Goal: Information Seeking & Learning: Stay updated

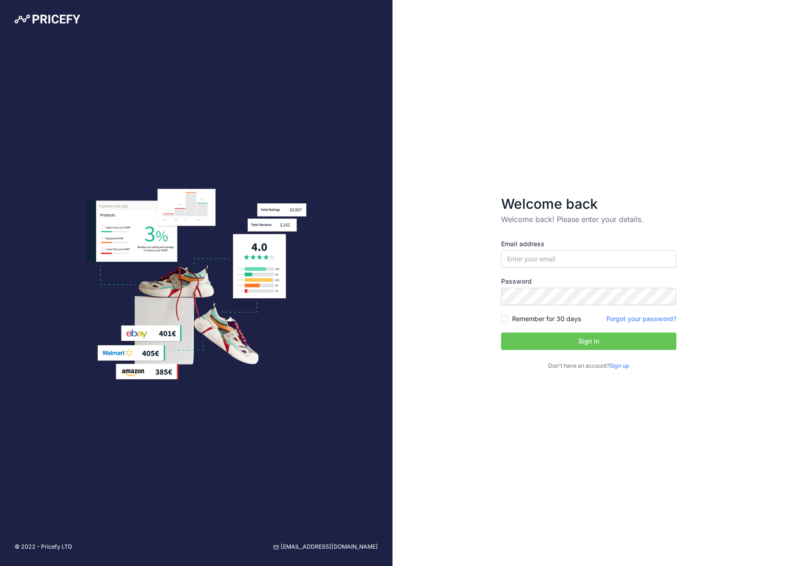
type input "[EMAIL_ADDRESS][DOMAIN_NAME]"
click at [501, 332] on button "Sign in" at bounding box center [588, 340] width 175 height 17
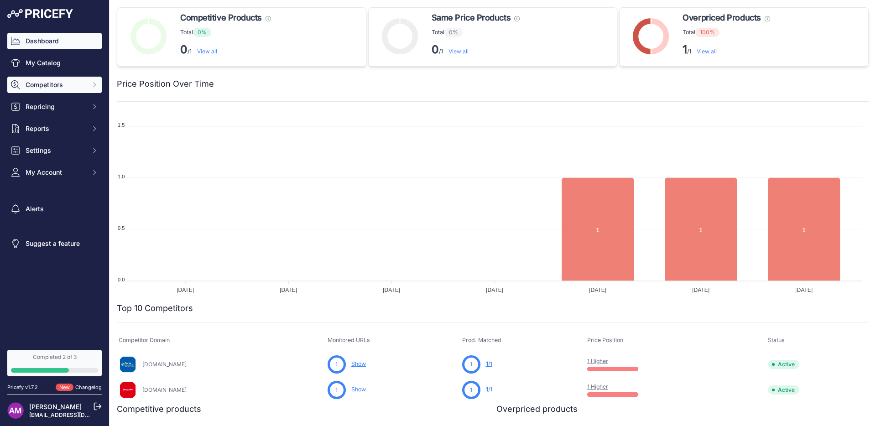
click at [95, 86] on icon "Sidebar" at bounding box center [94, 84] width 7 height 7
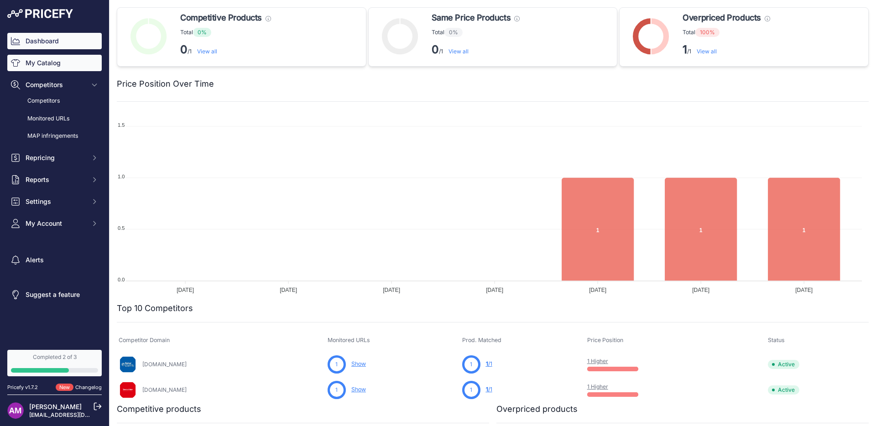
click at [53, 62] on link "My Catalog" at bounding box center [54, 63] width 94 height 16
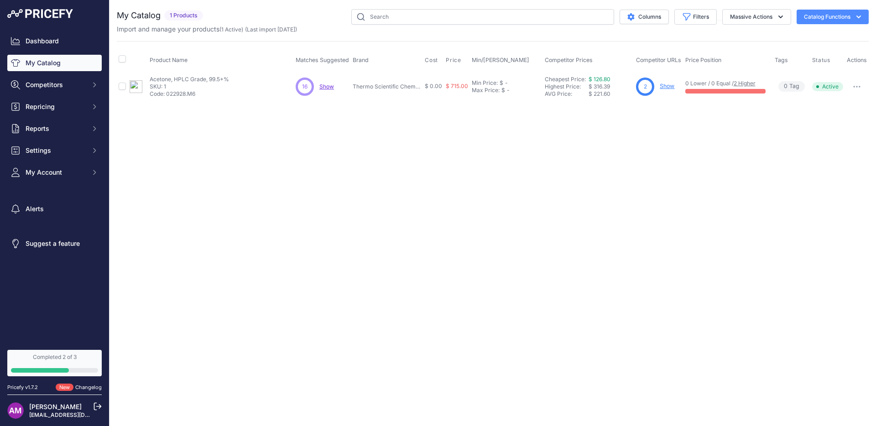
click at [325, 87] on span "Show" at bounding box center [327, 86] width 15 height 7
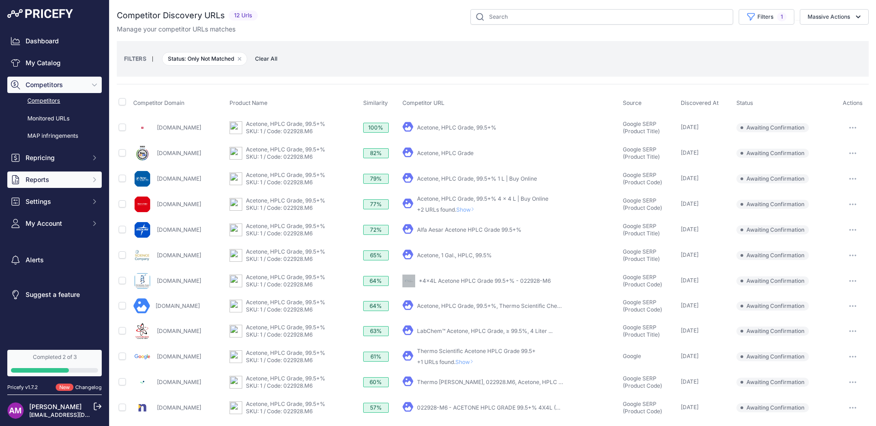
click at [89, 180] on button "Reports" at bounding box center [54, 180] width 94 height 16
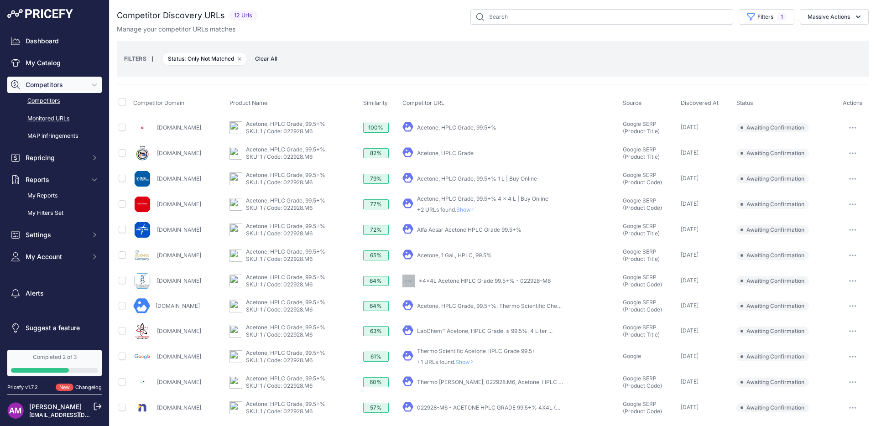
click at [52, 117] on link "Monitored URLs" at bounding box center [54, 119] width 94 height 16
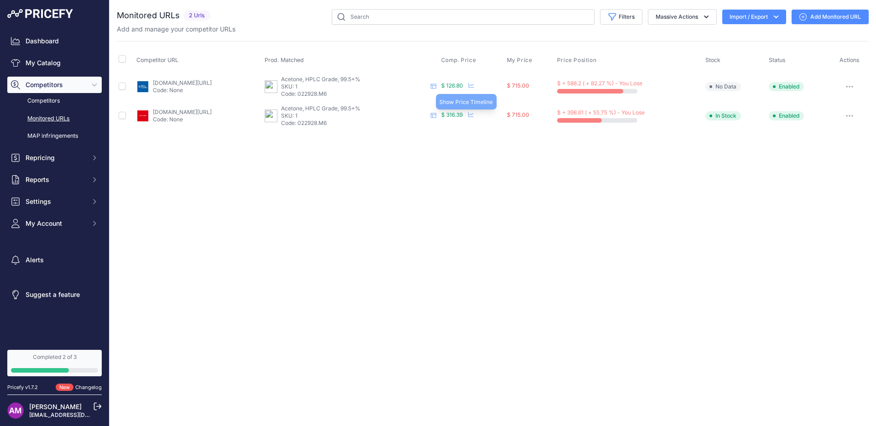
click at [474, 114] on icon at bounding box center [470, 114] width 5 height 5
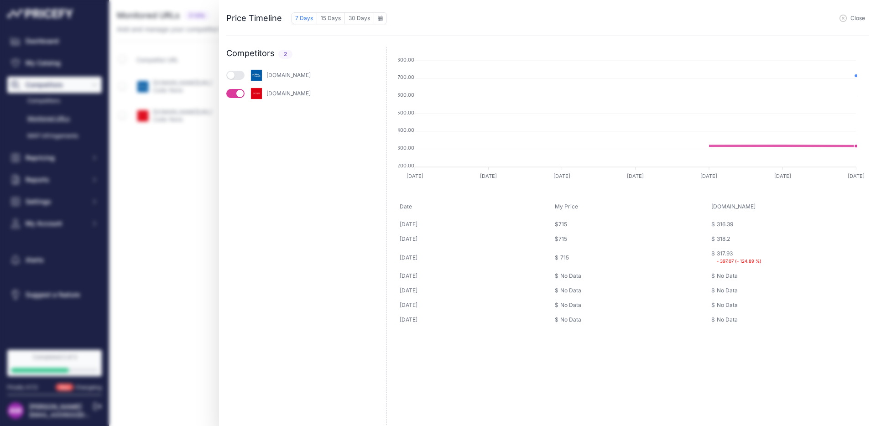
click at [159, 204] on div "Price Timeline 7 Days 15 Days 30 Days to September 2025 Sun" at bounding box center [438, 213] width 876 height 426
click at [180, 126] on div "Price Timeline 7 Days 15 Days 30 Days to September 2025 Sun" at bounding box center [438, 213] width 876 height 426
click at [861, 19] on span "Close" at bounding box center [858, 18] width 15 height 7
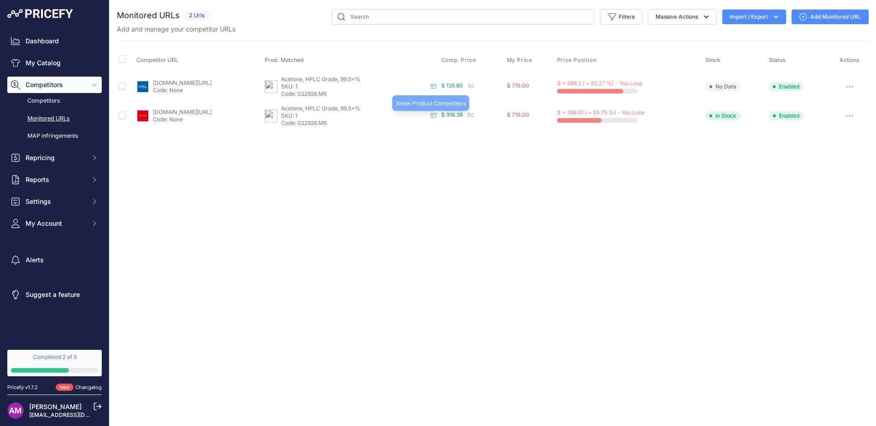
click at [436, 115] on icon at bounding box center [433, 115] width 5 height 5
click at [212, 111] on link "[DOMAIN_NAME][URL]" at bounding box center [182, 112] width 59 height 7
click at [353, 125] on p "Code: 022928.M6" at bounding box center [354, 123] width 146 height 7
copy p "022928"
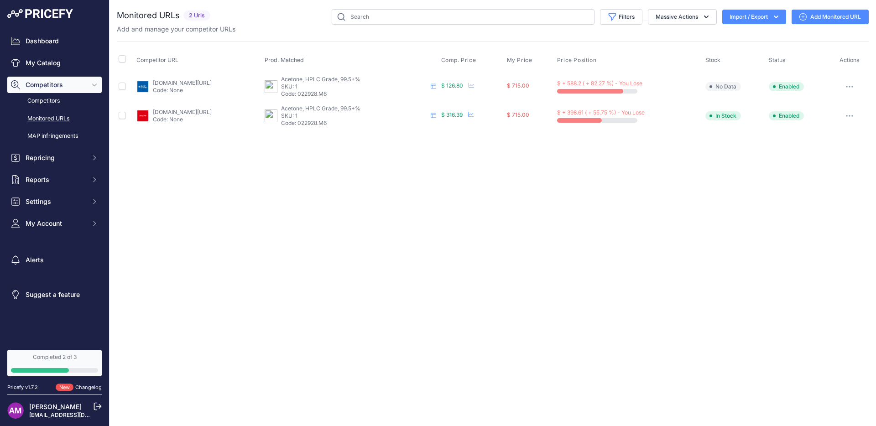
click at [486, 124] on td "$ 316.39 2 Hours ago Show Price Timeline Price Timeline to [DATE]" at bounding box center [473, 115] width 66 height 29
click at [463, 116] on span "$ 316.39" at bounding box center [451, 114] width 21 height 7
click at [474, 114] on icon at bounding box center [470, 114] width 5 height 5
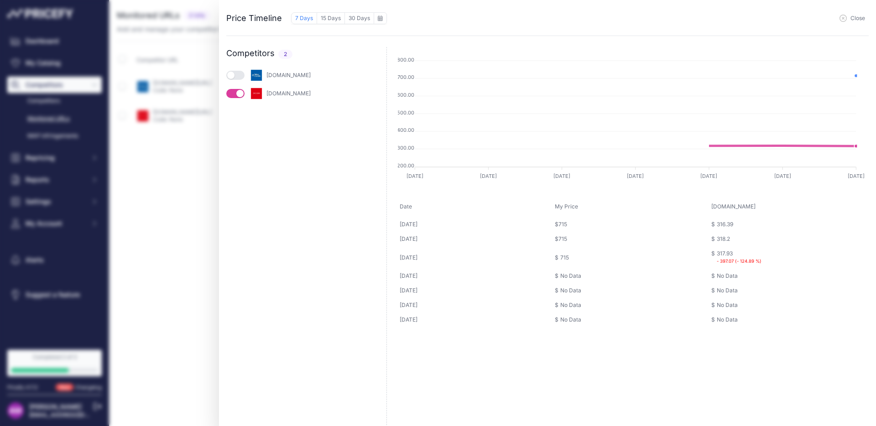
click at [133, 87] on div "Price Timeline 7 Days 15 Days 30 Days to [DATE] Sun" at bounding box center [438, 213] width 876 height 426
click at [198, 43] on div "Price Timeline 7 Days 15 Days 30 Days to [DATE] Sun" at bounding box center [438, 213] width 876 height 426
click at [855, 21] on span "Close" at bounding box center [858, 18] width 15 height 7
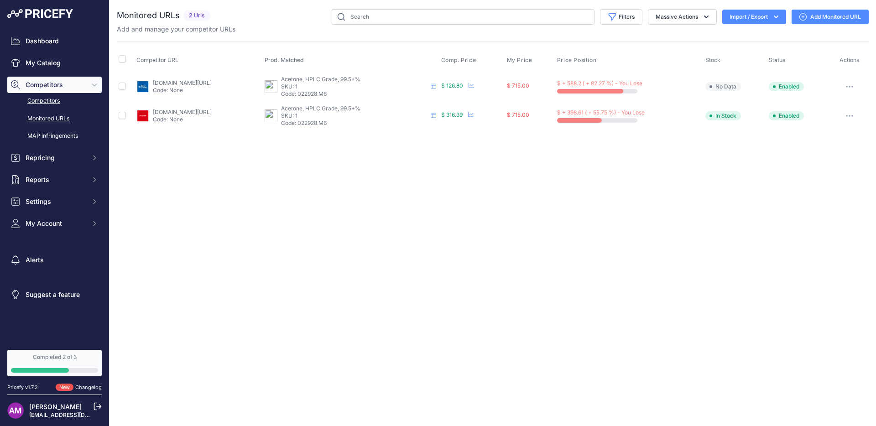
click at [63, 100] on link "Competitors" at bounding box center [54, 101] width 94 height 16
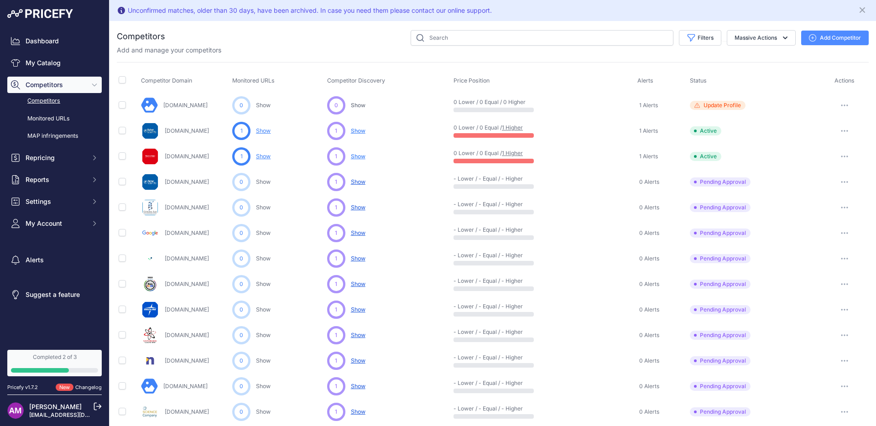
click at [204, 102] on link "Avantorsciences.com" at bounding box center [185, 105] width 44 height 7
click at [706, 102] on div "Update Profile Please add a product’s URL for this competitor to complete the c…" at bounding box center [754, 105] width 129 height 9
click at [58, 62] on link "My Catalog" at bounding box center [54, 63] width 94 height 16
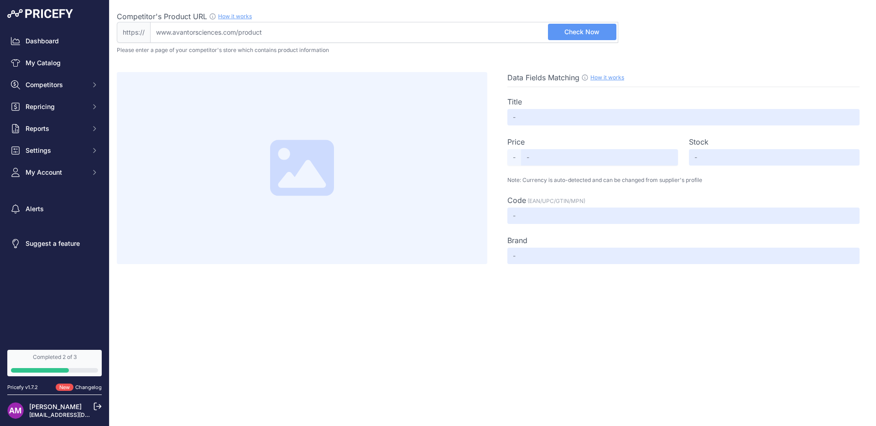
click at [601, 78] on link "How it works" at bounding box center [608, 77] width 34 height 7
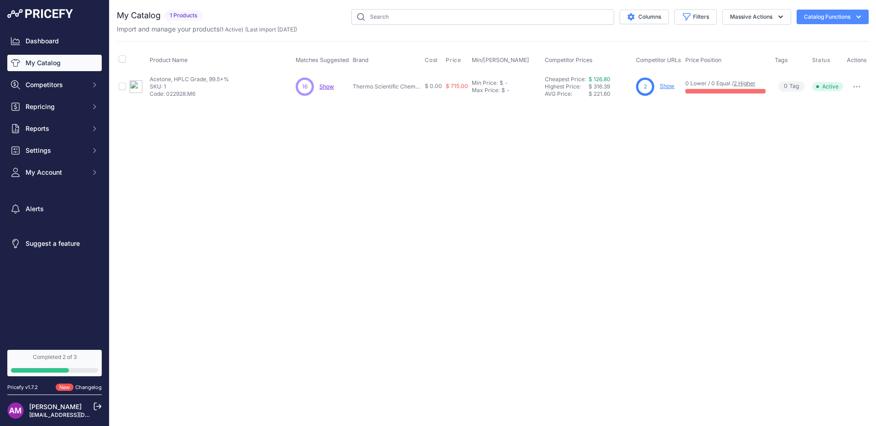
click at [845, 19] on button "Catalog Functions" at bounding box center [833, 17] width 72 height 15
click at [842, 33] on span "Import Additional Info" at bounding box center [816, 35] width 56 height 7
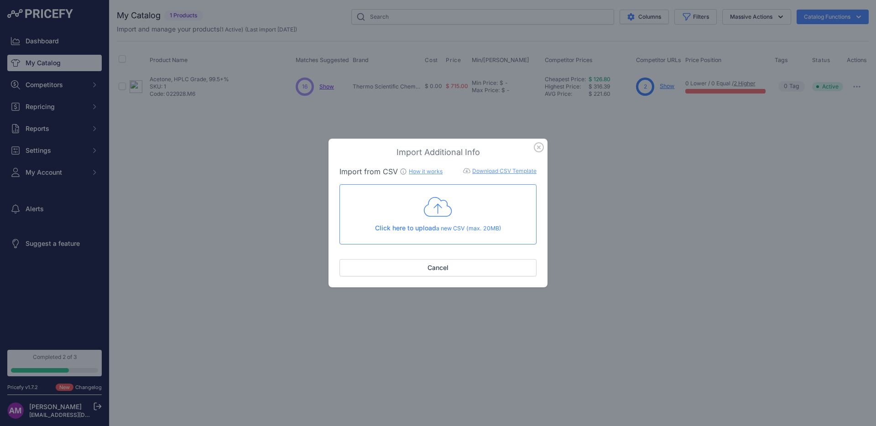
click at [534, 171] on link "Download CSV Template" at bounding box center [504, 171] width 64 height 7
click at [543, 149] on icon "button" at bounding box center [539, 147] width 9 height 9
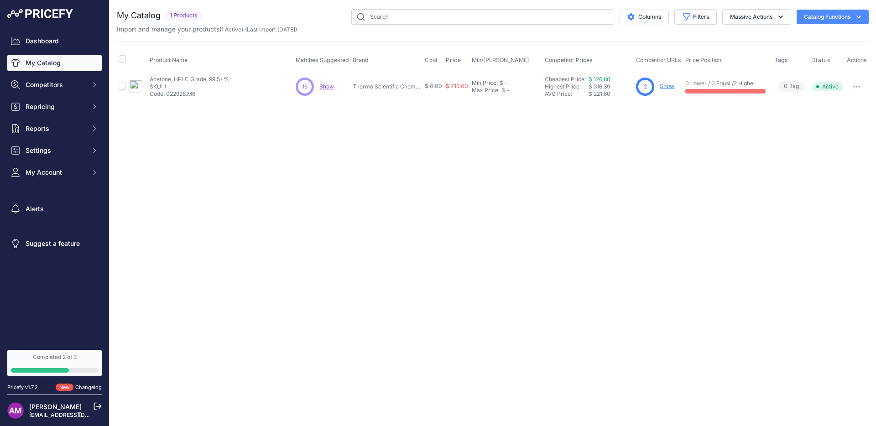
click at [855, 17] on icon "button" at bounding box center [859, 16] width 9 height 9
click at [829, 70] on link "Batch Upload" at bounding box center [817, 69] width 102 height 16
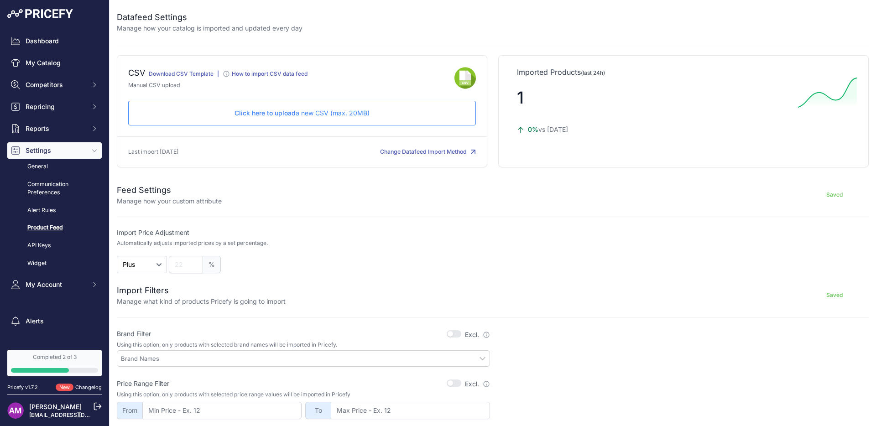
click at [197, 73] on link "Download CSV Template" at bounding box center [181, 73] width 65 height 7
click at [388, 116] on p "Click here to upload a new CSV (max. 20MB)" at bounding box center [302, 113] width 332 height 9
click at [343, 119] on div "Click here to upload a new CSV (max. 20MB) Check and upload in progress..." at bounding box center [302, 113] width 348 height 25
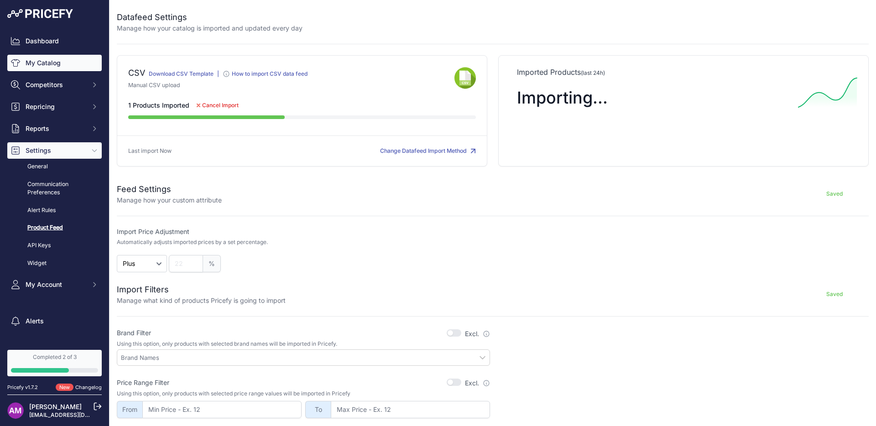
click at [63, 69] on link "My Catalog" at bounding box center [54, 63] width 94 height 16
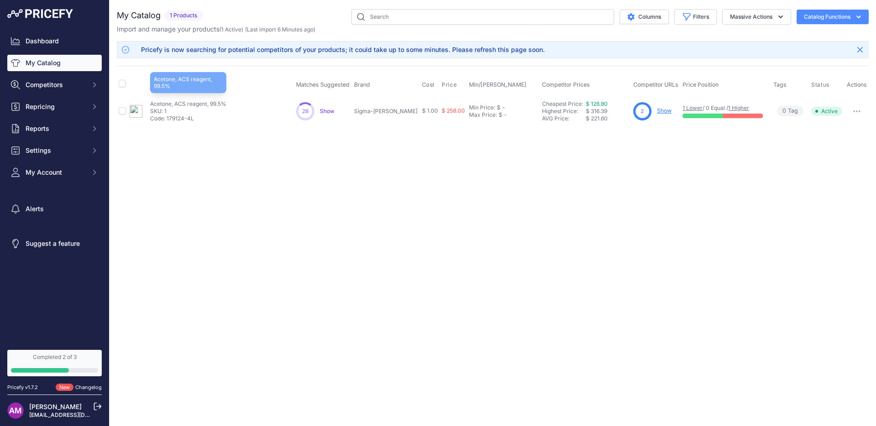
click at [184, 102] on p "Acetone, ACS reagent, 99.5%" at bounding box center [188, 103] width 76 height 7
click at [657, 107] on link "Show" at bounding box center [664, 110] width 15 height 7
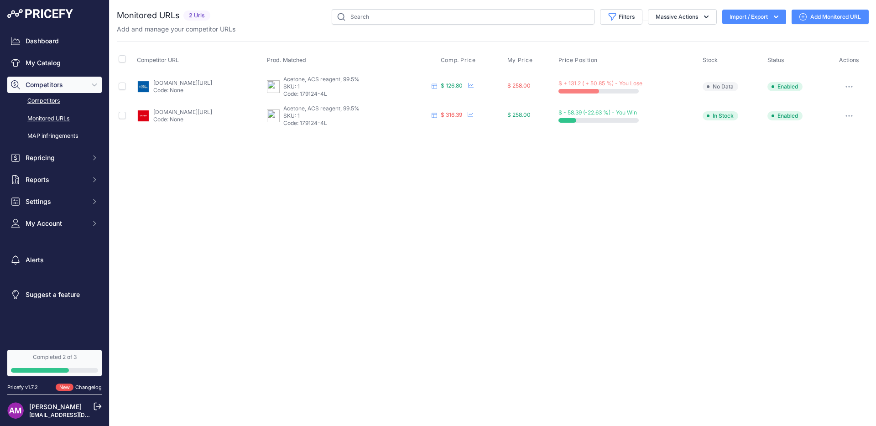
click at [53, 103] on link "Competitors" at bounding box center [54, 101] width 94 height 16
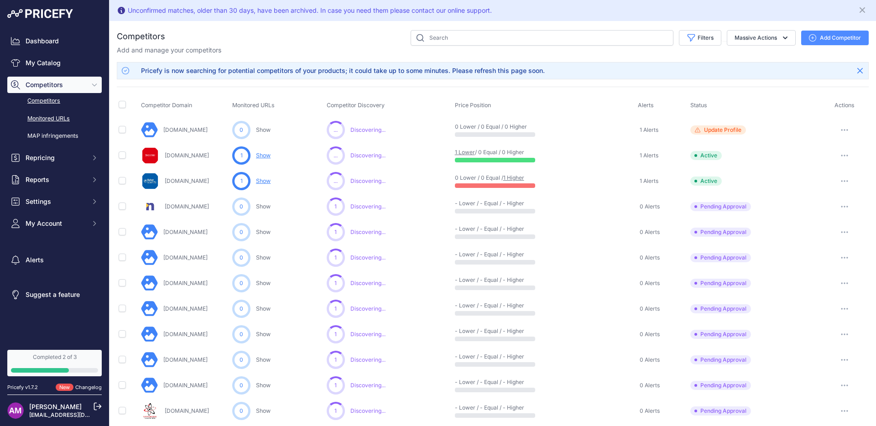
click at [75, 120] on link "Monitored URLs" at bounding box center [54, 119] width 94 height 16
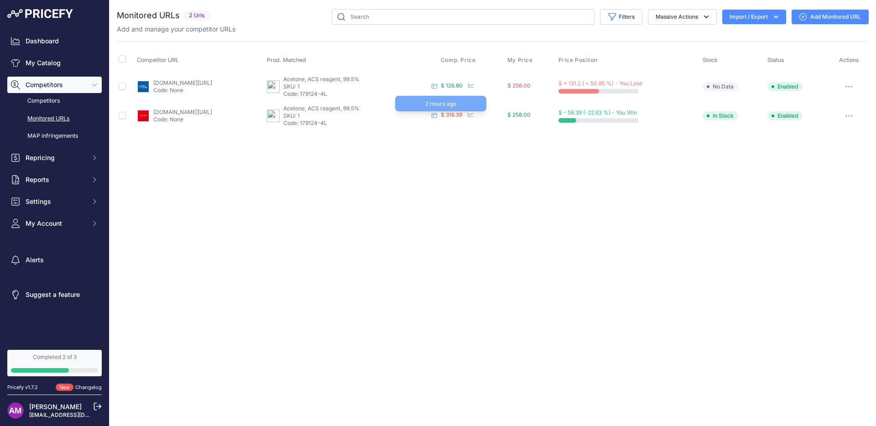
click at [462, 115] on span "$ 316.39" at bounding box center [451, 114] width 21 height 7
